Goal: Communication & Community: Share content

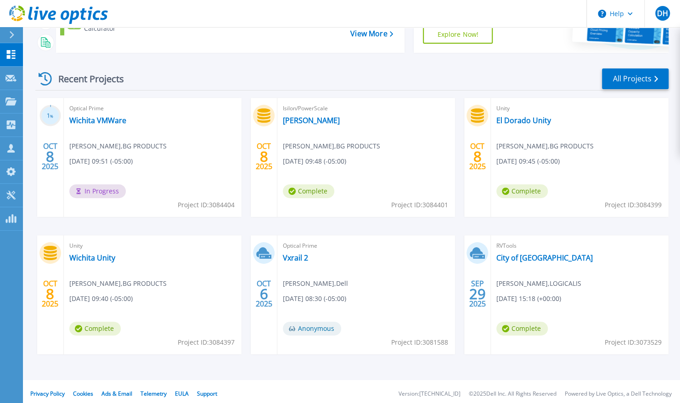
scroll to position [106, 0]
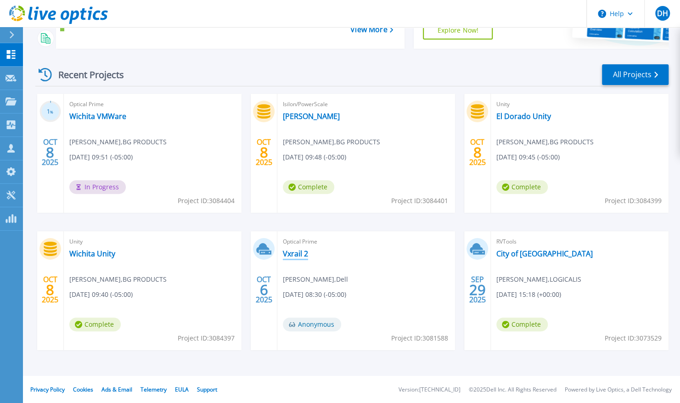
click at [299, 252] on link "Vxrail 2" at bounding box center [295, 253] width 25 height 9
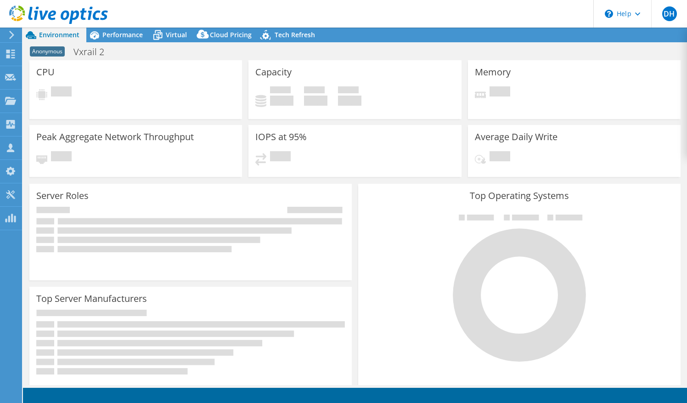
select select "USD"
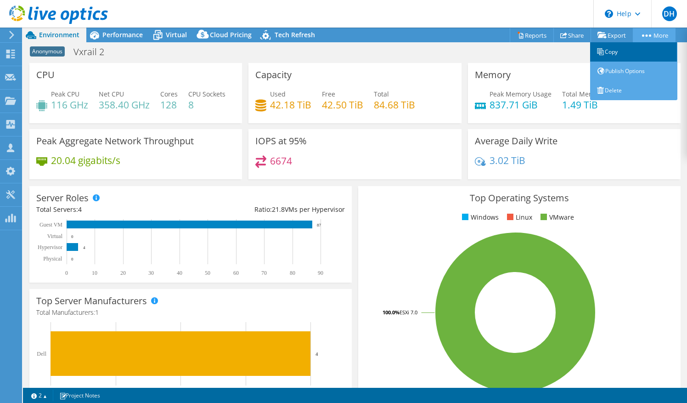
click at [616, 54] on link "Copy" at bounding box center [633, 51] width 87 height 19
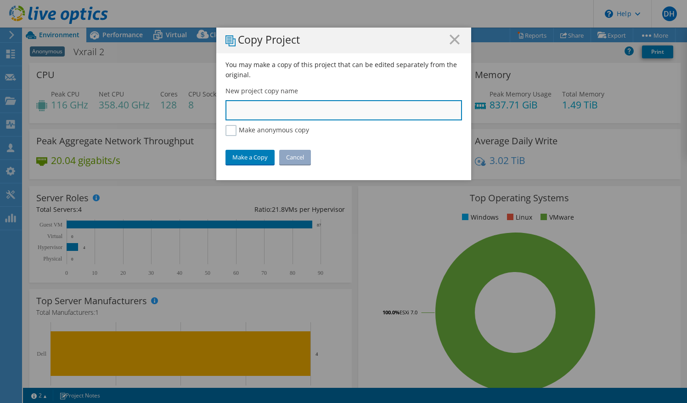
click at [285, 119] on input "text" at bounding box center [344, 110] width 237 height 20
type input "[GEOGRAPHIC_DATA] USD 450"
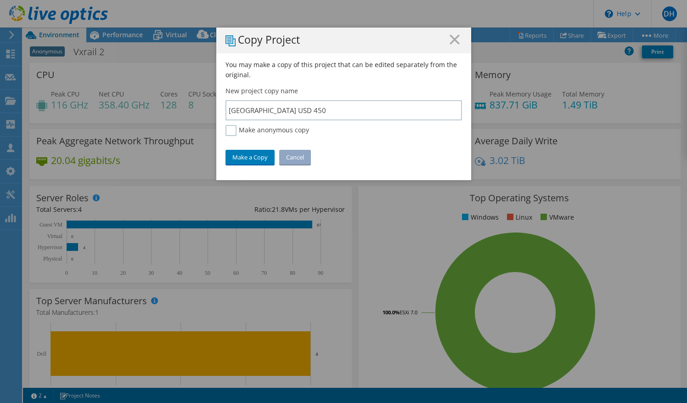
click at [235, 164] on div "You may make a copy of this project that can be edited separately from the orig…" at bounding box center [343, 120] width 255 height 120
click at [242, 157] on link "Make a Copy" at bounding box center [250, 157] width 49 height 15
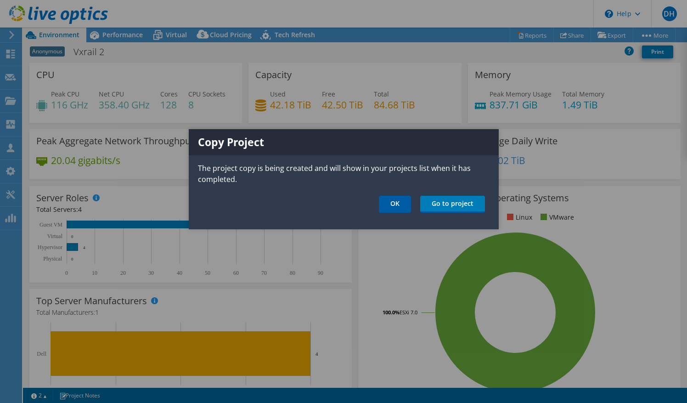
click at [404, 207] on link "OK" at bounding box center [395, 204] width 32 height 17
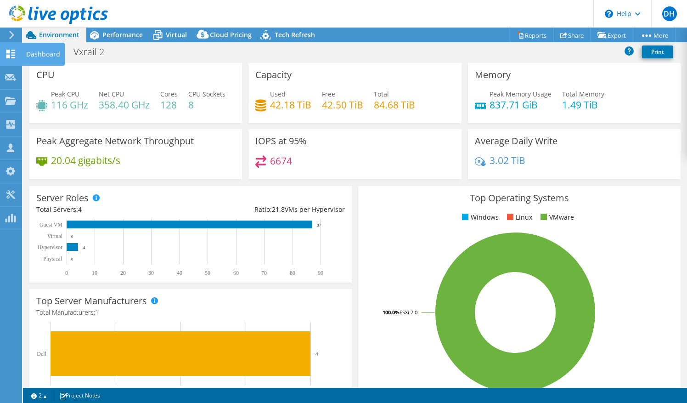
click at [13, 55] on use at bounding box center [10, 54] width 9 height 9
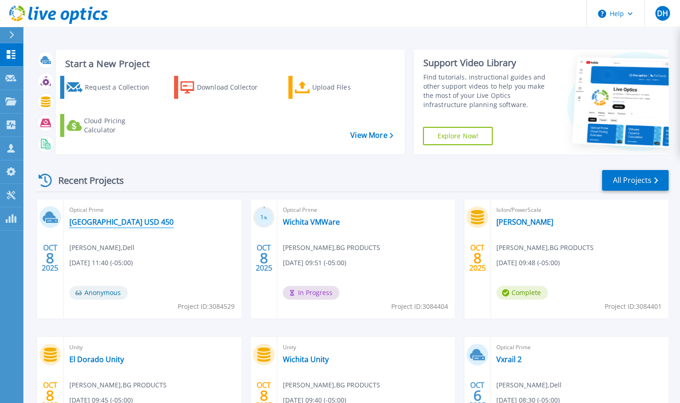
click at [111, 219] on link "Shawnee Heights USD 450" at bounding box center [121, 221] width 104 height 9
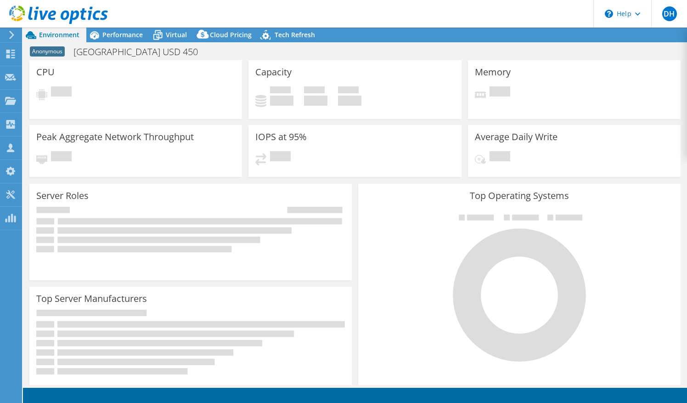
select select "USD"
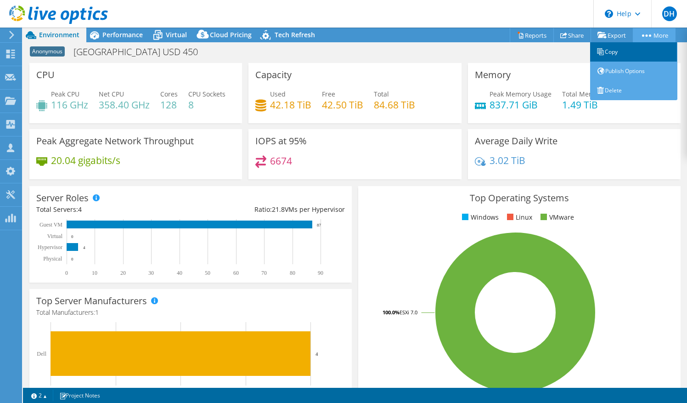
click at [601, 51] on icon at bounding box center [600, 51] width 7 height 7
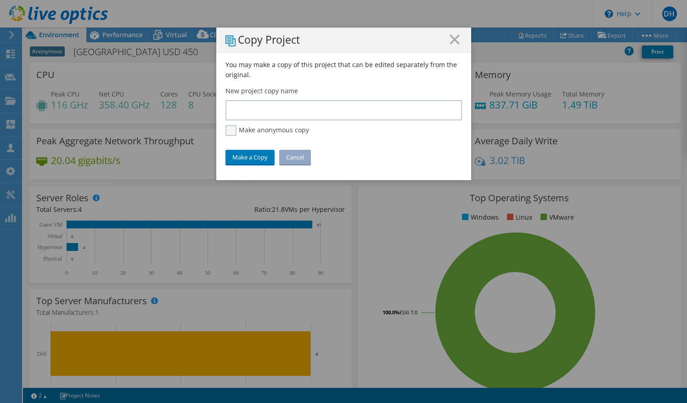
click at [227, 129] on label "Make anonymous copy" at bounding box center [268, 130] width 84 height 11
click at [0, 0] on input "Make anonymous copy" at bounding box center [0, 0] width 0 height 0
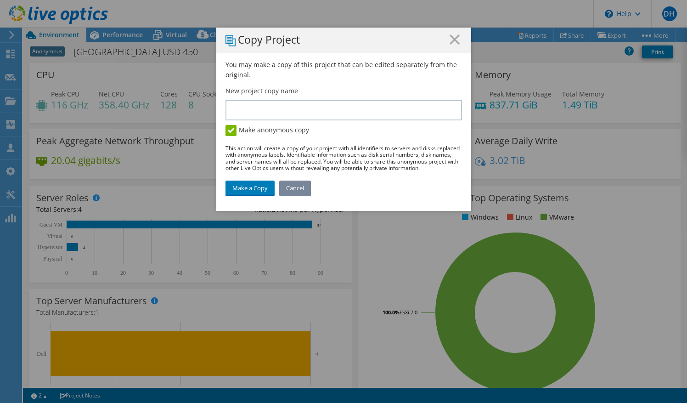
click at [299, 185] on link "Cancel" at bounding box center [295, 188] width 32 height 15
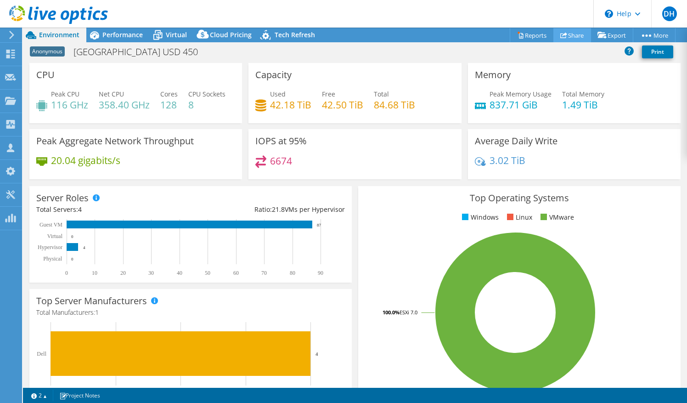
click at [567, 35] on link "Share" at bounding box center [573, 35] width 38 height 14
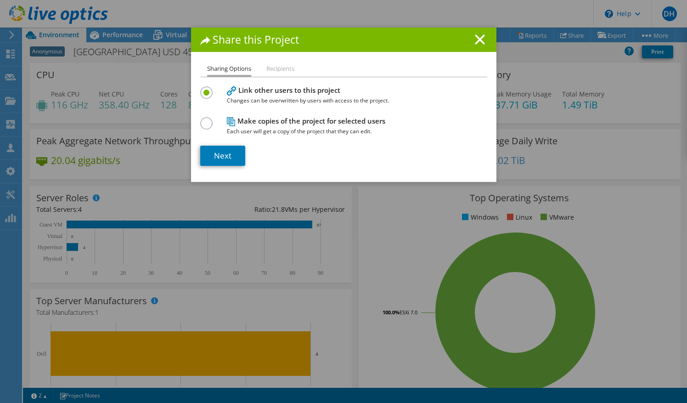
click at [276, 71] on li "Recipients" at bounding box center [280, 68] width 28 height 11
click at [279, 68] on li "Recipients" at bounding box center [280, 68] width 28 height 11
click at [220, 143] on section "Link other users to this project Changes can be overwritten by users with acces…" at bounding box center [343, 125] width 287 height 82
click at [226, 151] on link "Next" at bounding box center [222, 156] width 45 height 20
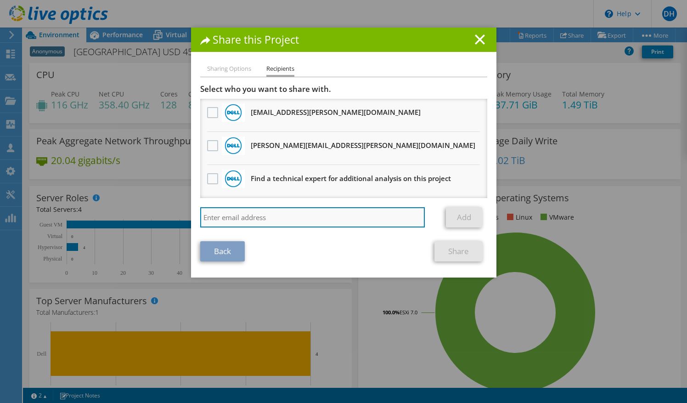
click at [240, 223] on input "search" at bounding box center [312, 217] width 225 height 20
paste input "[EMAIL_ADDRESS][DOMAIN_NAME]"
type input "[EMAIL_ADDRESS][DOMAIN_NAME]"
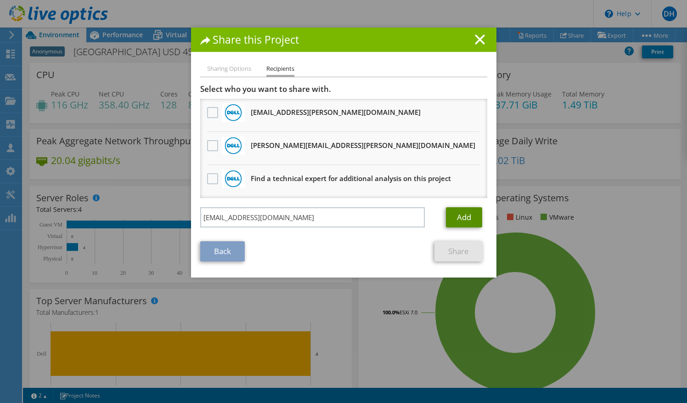
click at [458, 218] on link "Add" at bounding box center [464, 217] width 36 height 20
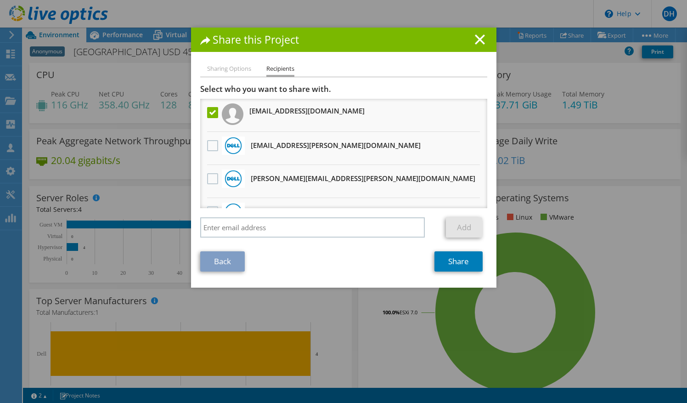
scroll to position [23, 0]
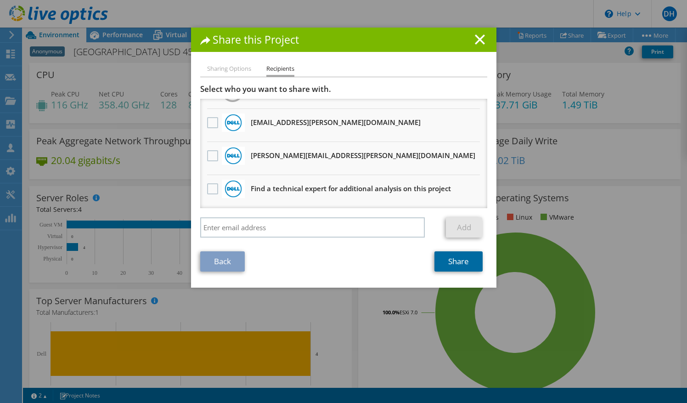
click at [464, 265] on link "Share" at bounding box center [459, 261] width 48 height 20
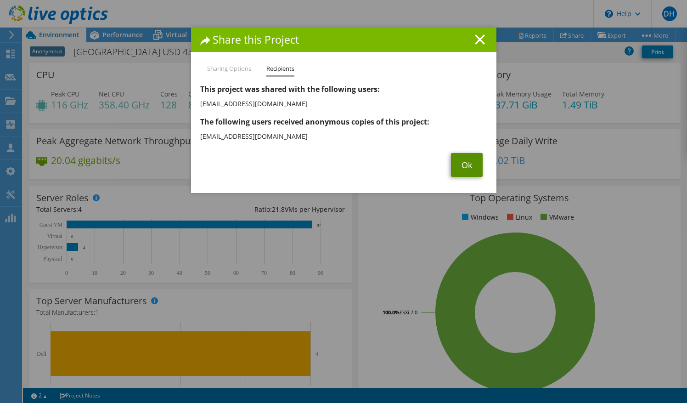
click at [463, 162] on link "Ok" at bounding box center [467, 165] width 32 height 24
